Goal: Task Accomplishment & Management: Manage account settings

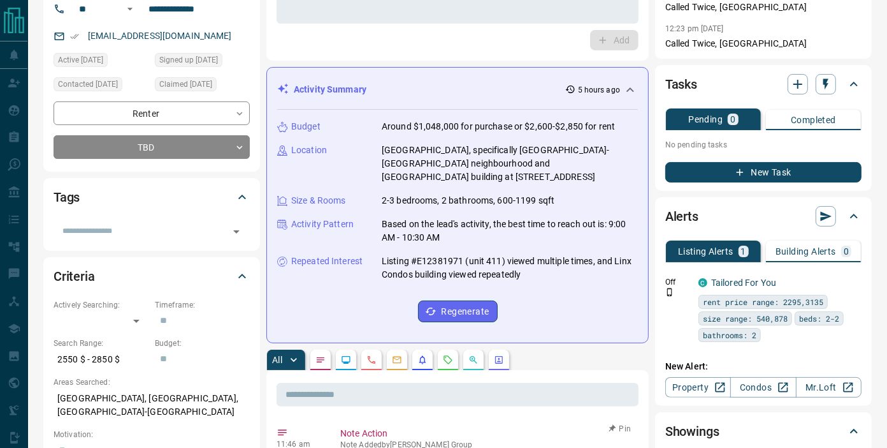
scroll to position [425, 0]
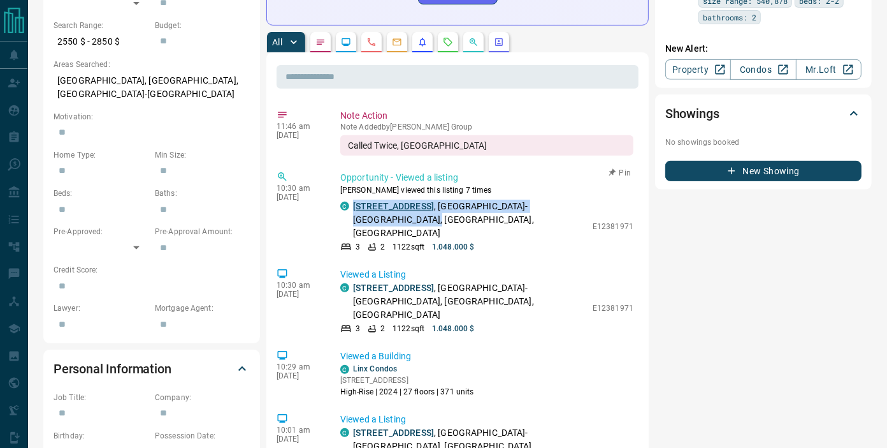
drag, startPoint x: 450, startPoint y: 201, endPoint x: 354, endPoint y: 195, distance: 96.5
click at [354, 200] on p "[STREET_ADDRESS]" at bounding box center [469, 220] width 233 height 40
copy p "[STREET_ADDRESS]"
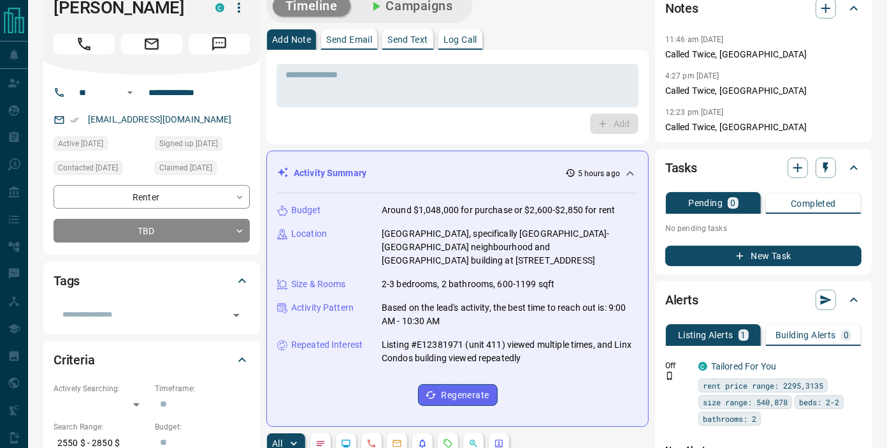
scroll to position [0, 0]
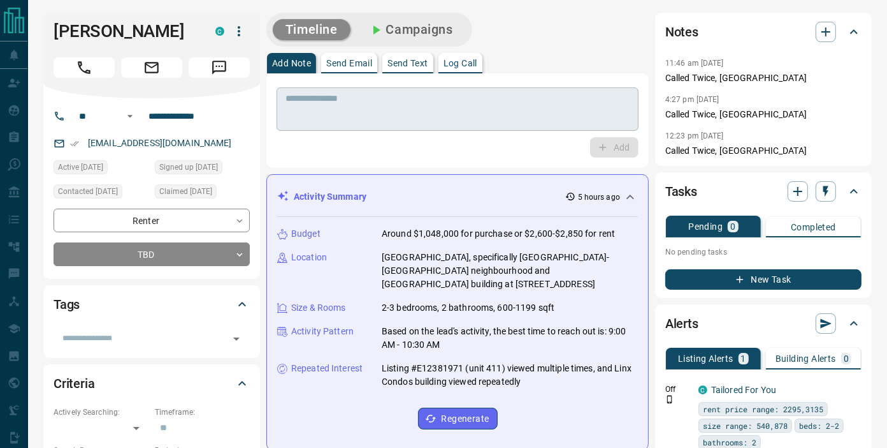
click at [449, 105] on textarea at bounding box center [458, 109] width 344 height 33
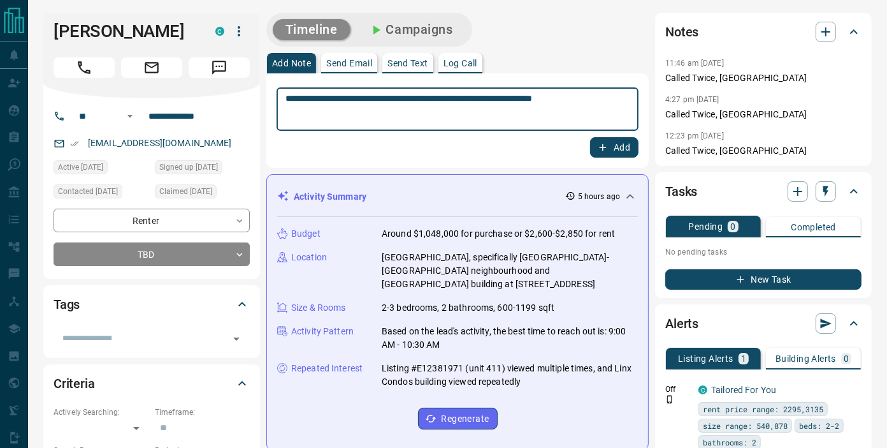
paste textarea "**********"
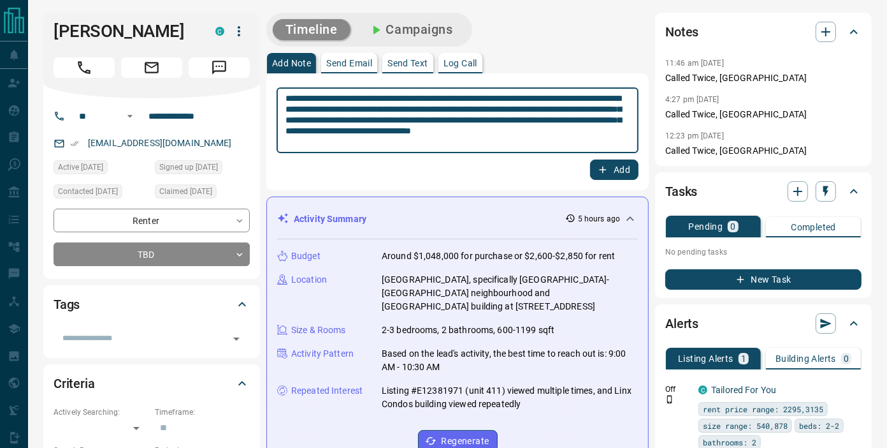
type textarea "**********"
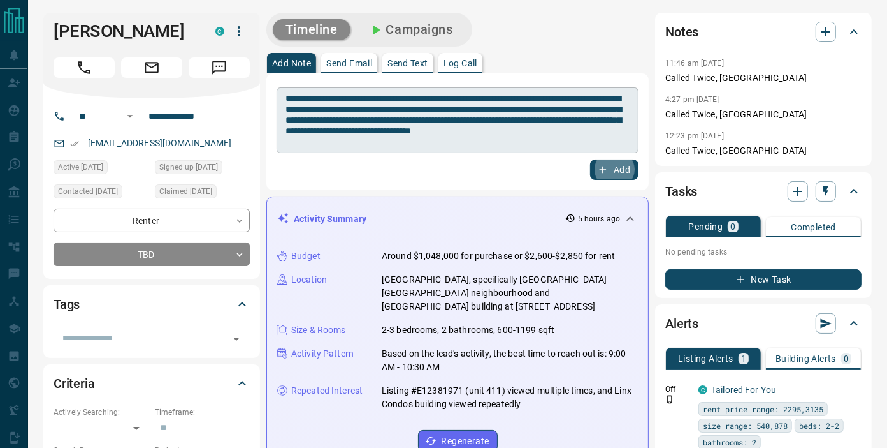
click at [590, 159] on button "Add" at bounding box center [614, 169] width 48 height 20
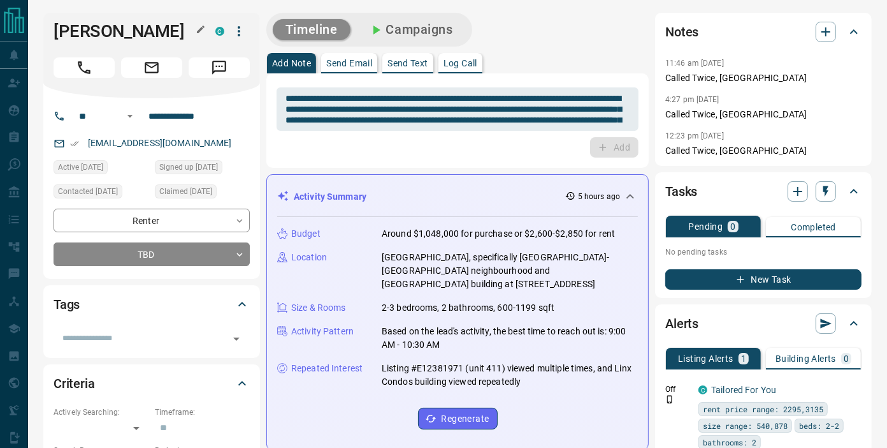
click at [117, 22] on h1 "[PERSON_NAME]" at bounding box center [125, 31] width 143 height 20
click at [117, 21] on h1 "[PERSON_NAME]" at bounding box center [125, 31] width 143 height 20
copy div "[PERSON_NAME] C"
click at [537, 143] on div "Add" at bounding box center [458, 147] width 362 height 20
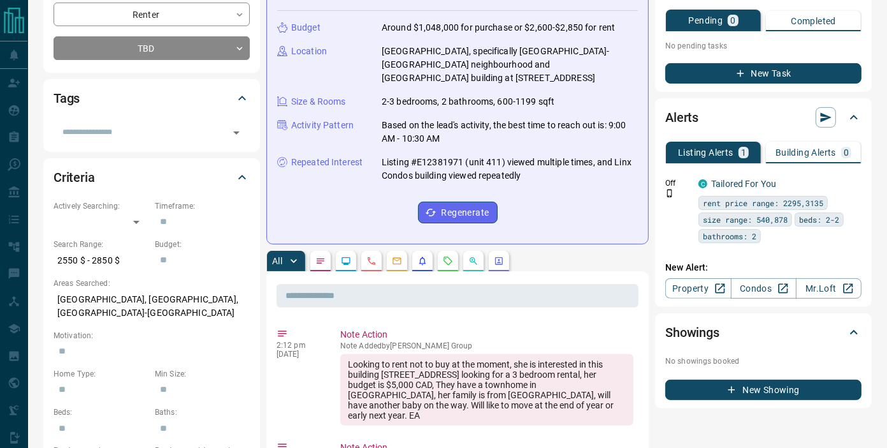
scroll to position [354, 0]
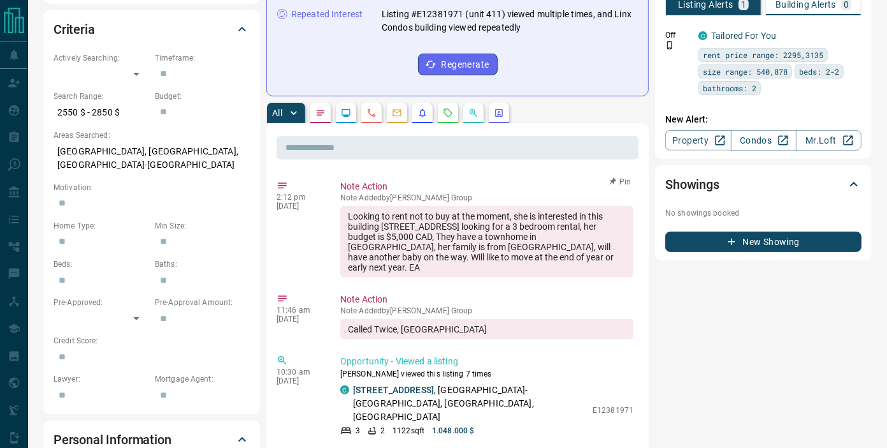
drag, startPoint x: 426, startPoint y: 259, endPoint x: 326, endPoint y: 208, distance: 111.8
click at [326, 208] on div "2:12 pm [DATE] Note Action Note Added by [PERSON_NAME] Group Looking to rent no…" at bounding box center [458, 228] width 362 height 105
click at [392, 209] on div "Looking to rent not to buy at the moment, she is interested in this building [S…" at bounding box center [486, 241] width 293 height 71
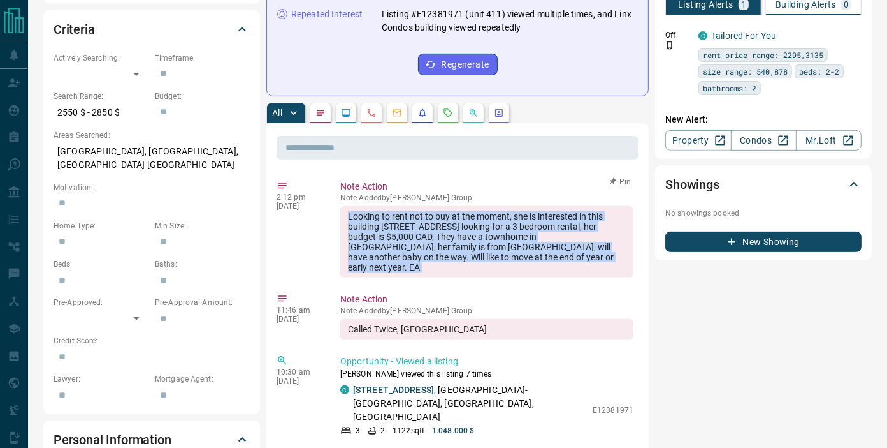
click at [392, 209] on div "Looking to rent not to buy at the moment, she is interested in this building [S…" at bounding box center [486, 241] width 293 height 71
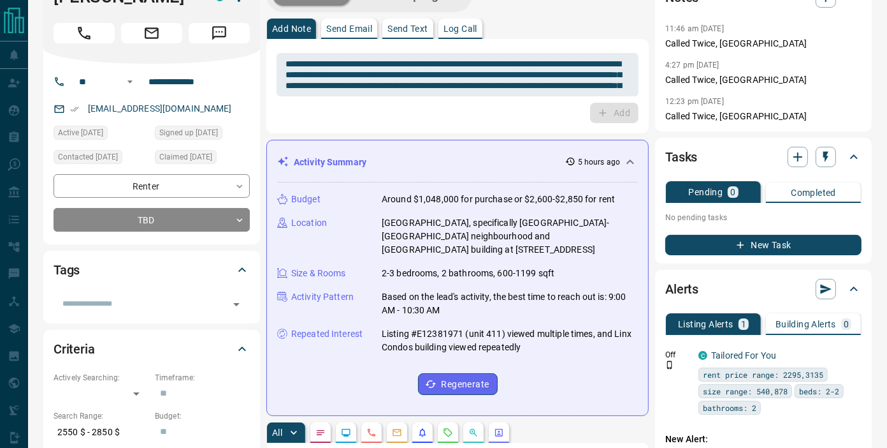
scroll to position [0, 0]
